Goal: Use online tool/utility: Utilize a website feature to perform a specific function

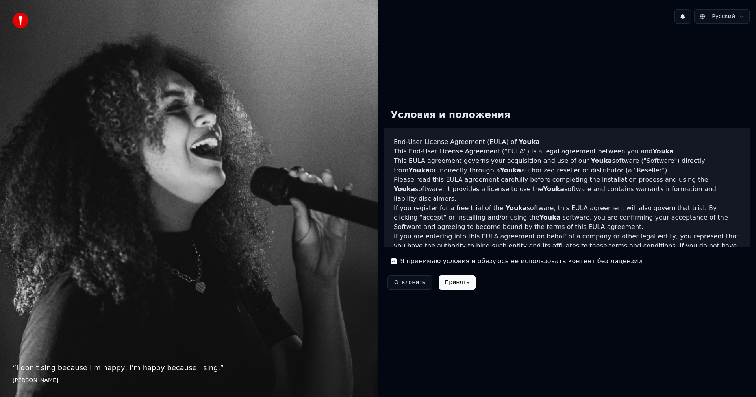
click at [452, 285] on button "Принять" at bounding box center [457, 283] width 37 height 14
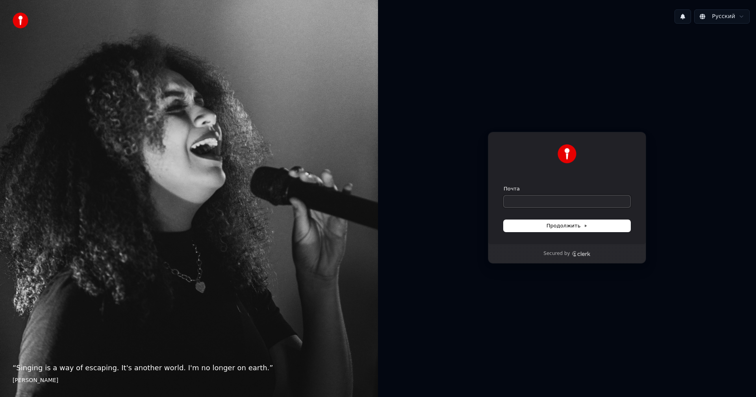
click at [552, 198] on input "Почта" at bounding box center [567, 202] width 127 height 12
drag, startPoint x: 549, startPoint y: 228, endPoint x: 526, endPoint y: 313, distance: 88.7
click at [525, 317] on div "Продолжить с помощью Google или Почта Продолжить Secured by" at bounding box center [567, 198] width 378 height 336
click at [543, 204] on input "Почта" at bounding box center [567, 202] width 127 height 12
click at [565, 158] on img at bounding box center [567, 154] width 19 height 19
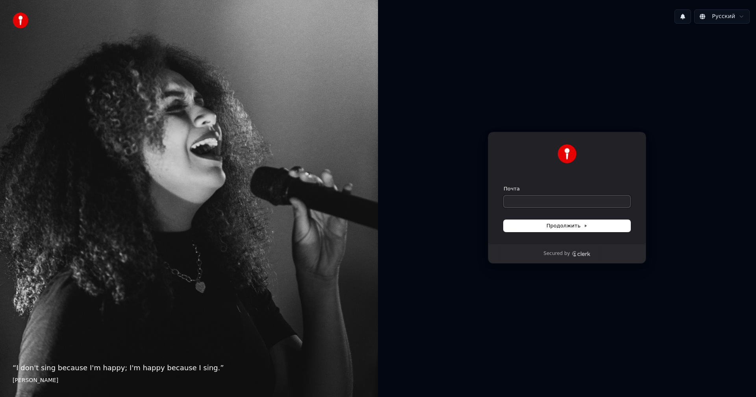
click at [540, 202] on input "Почта" at bounding box center [567, 202] width 127 height 12
click at [575, 228] on span "Продолжить" at bounding box center [567, 225] width 41 height 7
type input "**********"
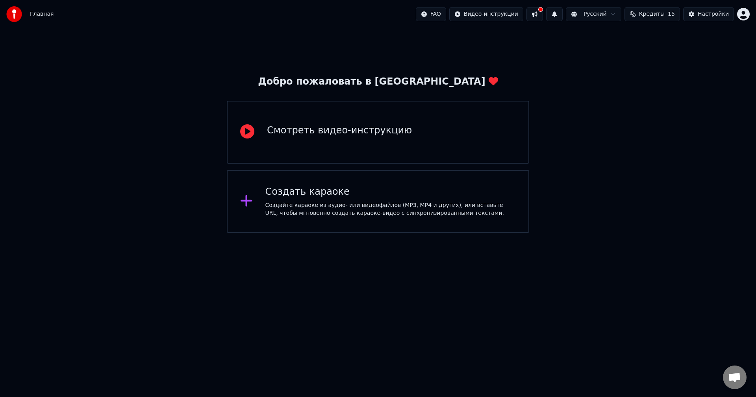
click at [365, 124] on div "Смотреть видео-инструкцию" at bounding box center [339, 130] width 145 height 13
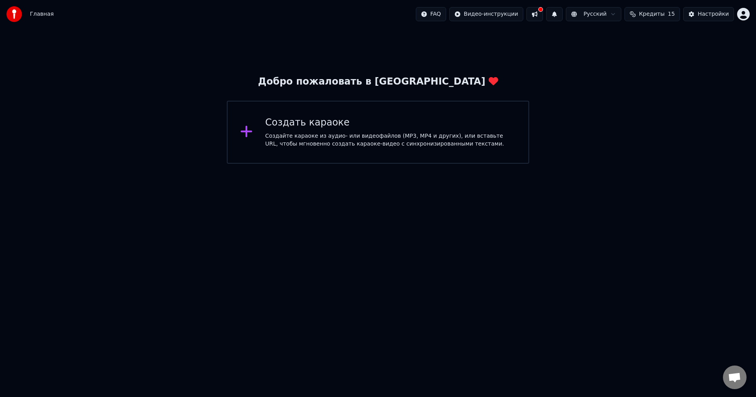
click at [302, 137] on div "Создайте караоке из аудио- или видеофайлов (MP3, MP4 и других), или вставьте UR…" at bounding box center [390, 140] width 251 height 16
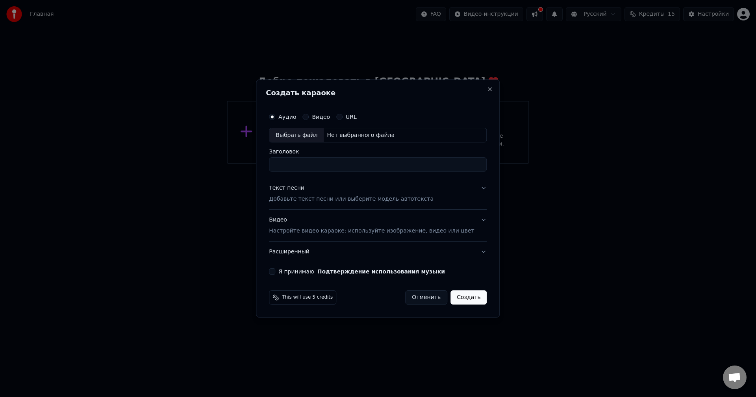
click at [348, 110] on div "Аудио Видео URL" at bounding box center [378, 117] width 218 height 16
click at [354, 115] on label "URL" at bounding box center [351, 117] width 11 height 6
click at [343, 115] on button "URL" at bounding box center [339, 117] width 6 height 6
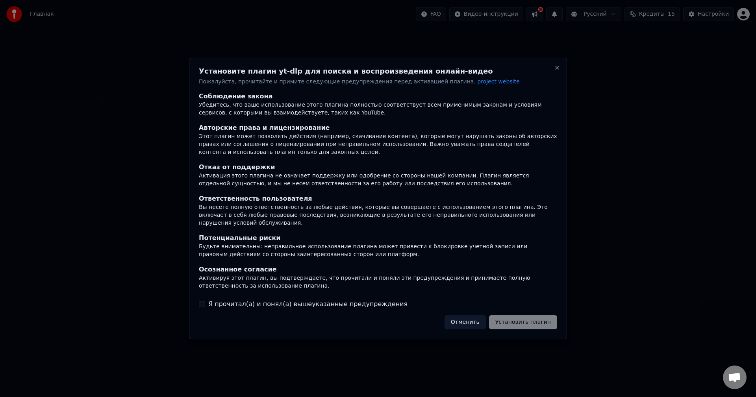
click at [204, 301] on button "Я прочитал(а) и понял(а) вышеуказанные предупреждения" at bounding box center [202, 304] width 6 height 6
click at [517, 321] on button "Установить плагин" at bounding box center [523, 322] width 68 height 14
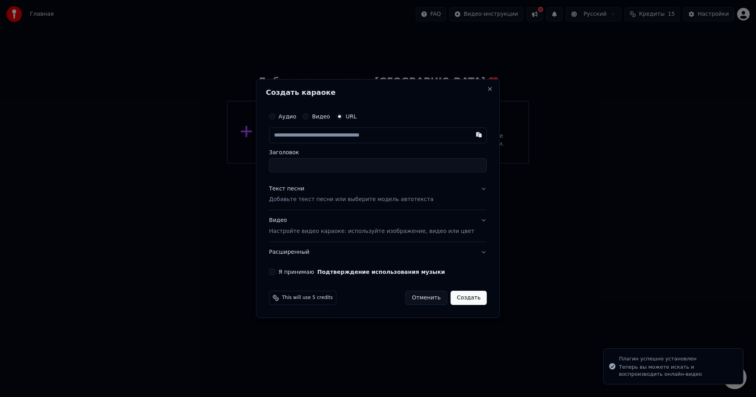
click at [327, 168] on input "Заголовок" at bounding box center [378, 165] width 218 height 14
click at [376, 130] on input "text" at bounding box center [378, 136] width 218 height 16
drag, startPoint x: 428, startPoint y: 300, endPoint x: 439, endPoint y: 302, distance: 11.2
click at [428, 300] on button "Отменить" at bounding box center [426, 298] width 42 height 14
